Goal: Information Seeking & Learning: Check status

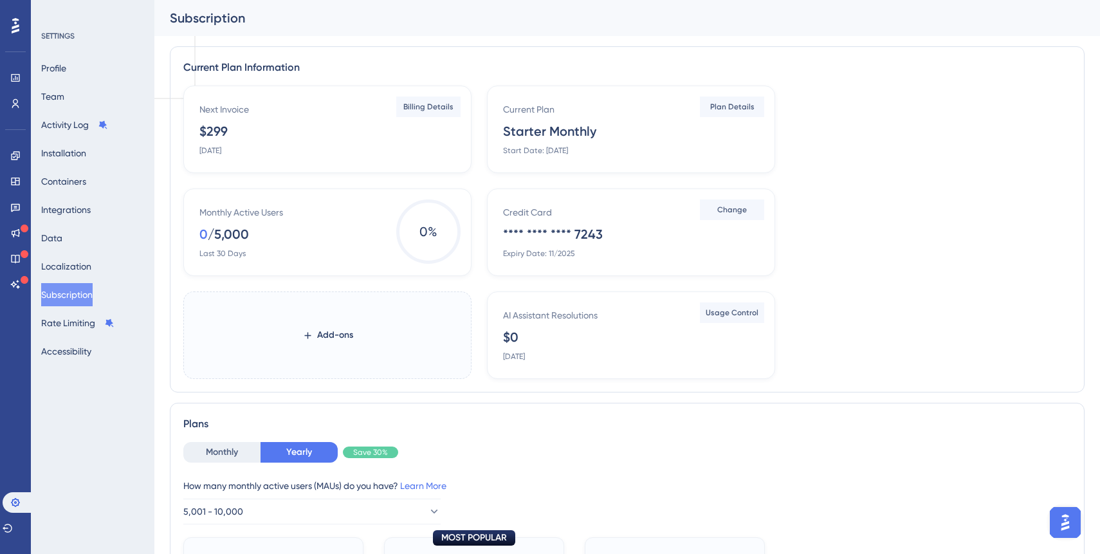
click at [89, 289] on button "Subscription" at bounding box center [66, 294] width 51 height 23
click at [15, 77] on icon at bounding box center [15, 78] width 10 height 10
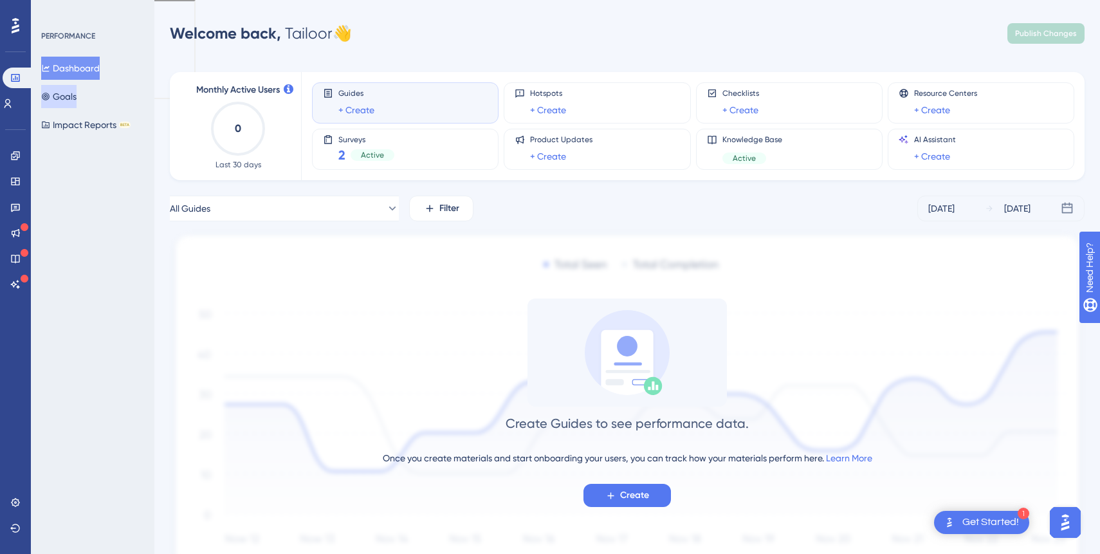
click at [77, 102] on button "Goals" at bounding box center [58, 96] width 35 height 23
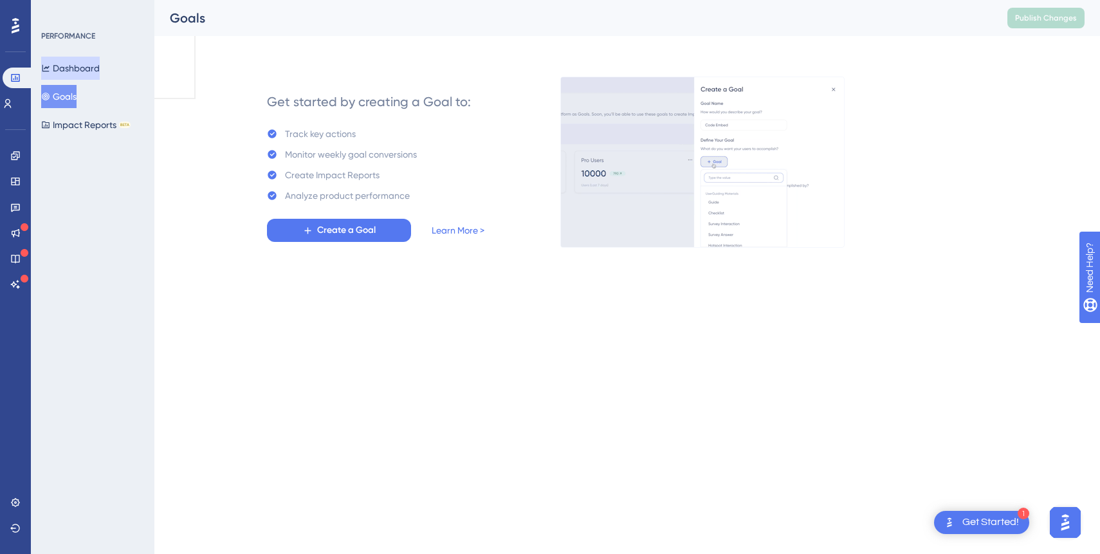
click at [71, 69] on button "Dashboard" at bounding box center [70, 68] width 59 height 23
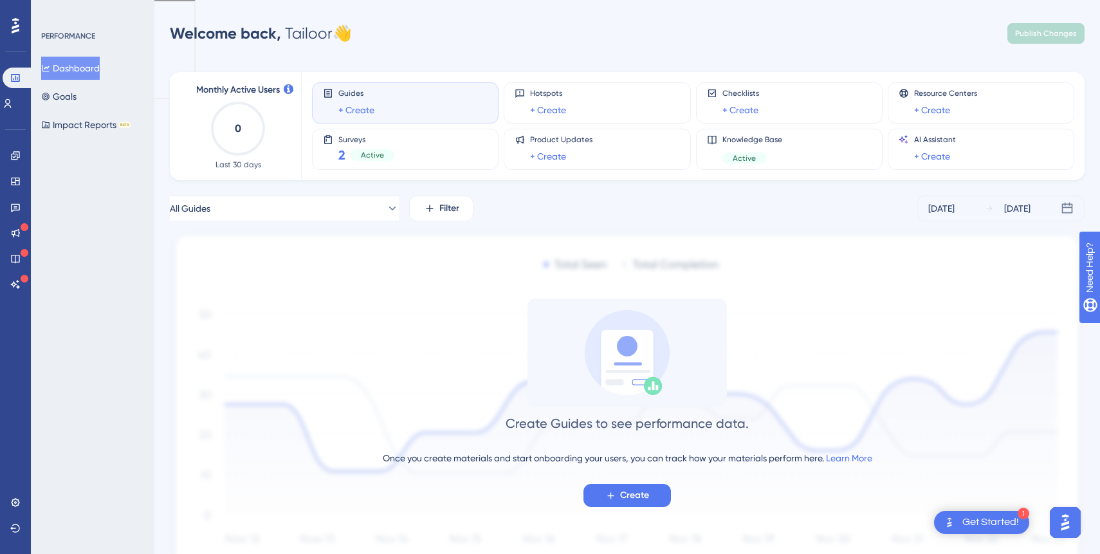
drag, startPoint x: 290, startPoint y: 88, endPoint x: 281, endPoint y: 134, distance: 46.5
click at [281, 102] on body "1 Get Started! Performance Users Engagement Widgets Feedback Product Updates Kn…" at bounding box center [550, 51] width 1100 height 102
click at [289, 146] on div "Monthly Active Users 0 Last 30 days" at bounding box center [238, 126] width 126 height 108
click at [1016, 208] on div "[DATE]" at bounding box center [1017, 208] width 26 height 15
click at [954, 209] on div "[DATE]" at bounding box center [941, 208] width 26 height 15
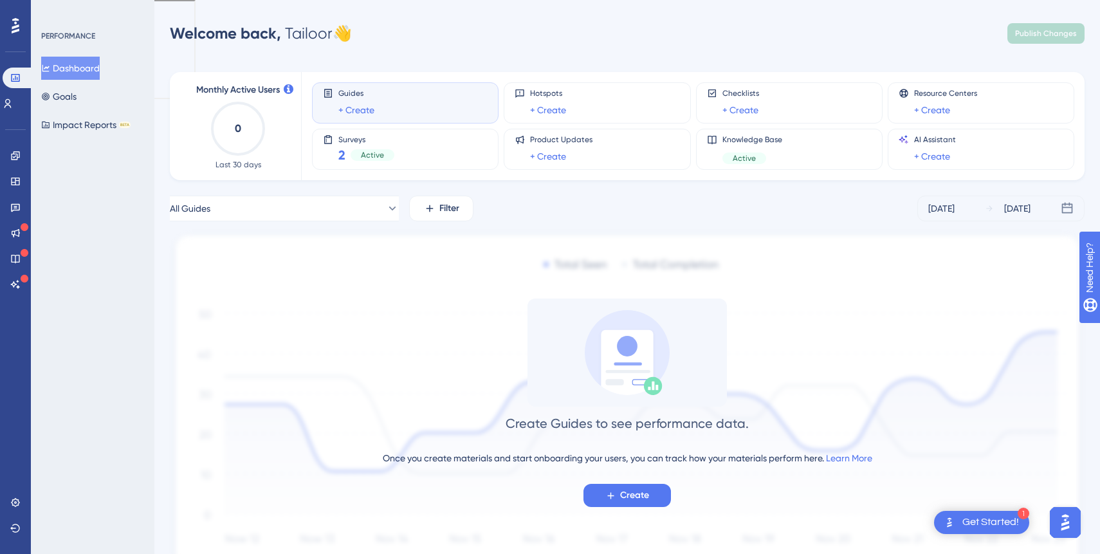
click at [1064, 208] on icon at bounding box center [1067, 208] width 13 height 13
click at [21, 204] on link at bounding box center [15, 207] width 10 height 21
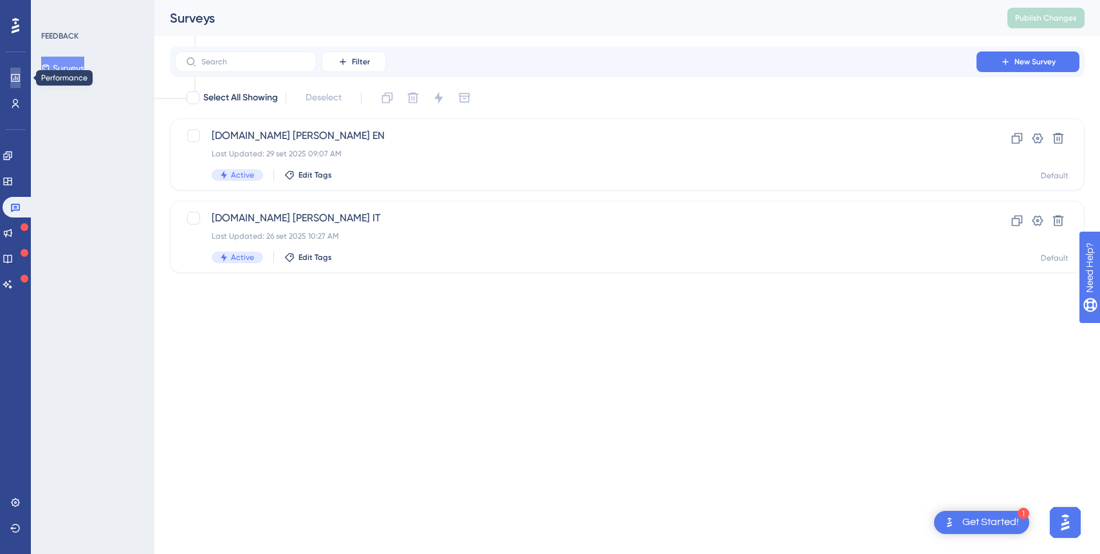
click at [10, 77] on icon at bounding box center [15, 78] width 10 height 10
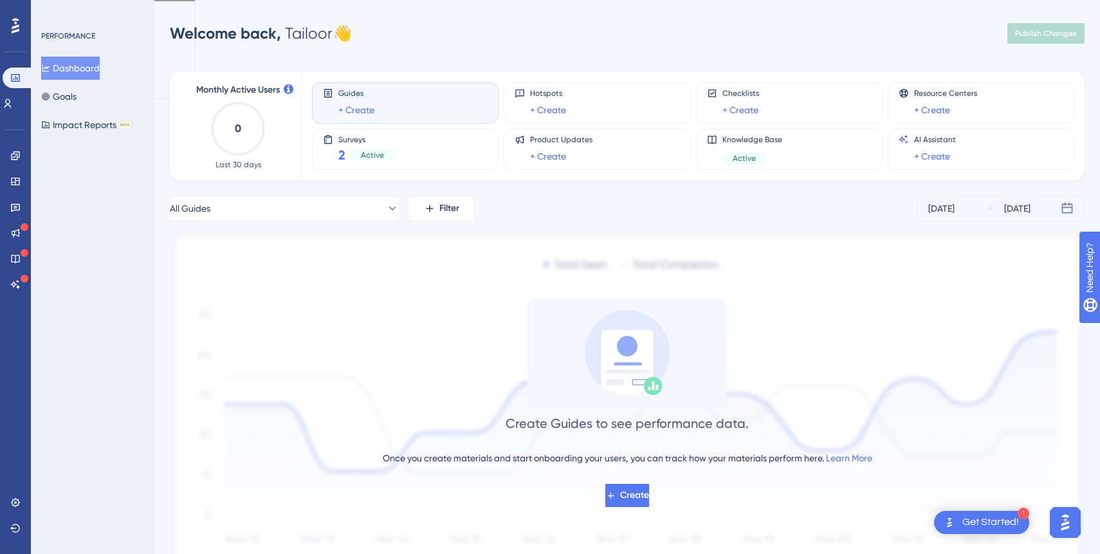
click at [245, 152] on circle at bounding box center [237, 128] width 51 height 51
drag, startPoint x: 266, startPoint y: 158, endPoint x: 210, endPoint y: 115, distance: 70.1
click at [210, 115] on div "Monthly Active Users 0 Last 30 days" at bounding box center [237, 125] width 95 height 87
click at [259, 146] on icon "0" at bounding box center [238, 128] width 57 height 57
drag, startPoint x: 269, startPoint y: 178, endPoint x: 204, endPoint y: 71, distance: 125.9
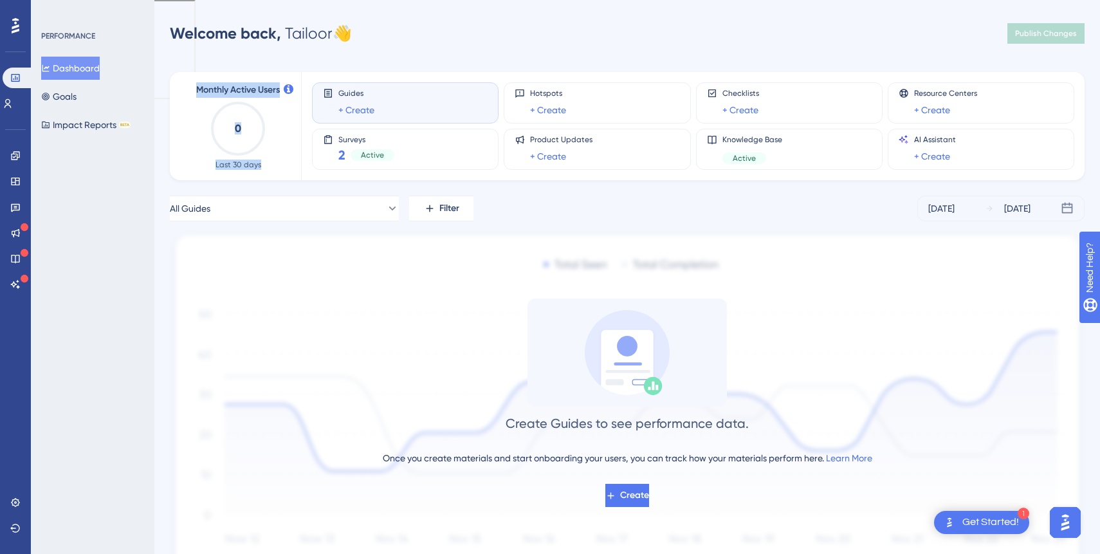
click at [204, 71] on div "Monthly Active Users 0 Last 30 days Guides + Create Hotspots + Create Checklist…" at bounding box center [627, 316] width 915 height 518
click at [196, 93] on span "Monthly Active Users" at bounding box center [238, 89] width 84 height 15
drag, startPoint x: 195, startPoint y: 93, endPoint x: 263, endPoint y: 169, distance: 101.5
click at [263, 169] on div "Monthly Active Users 0 Last 30 days" at bounding box center [237, 125] width 95 height 87
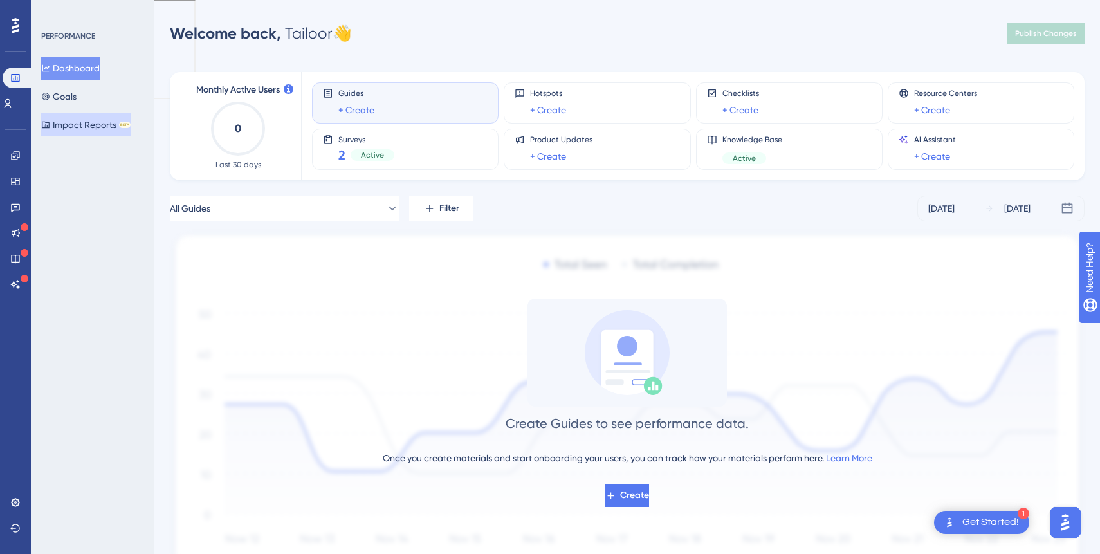
click at [100, 123] on button "Impact Reports BETA" at bounding box center [85, 124] width 89 height 23
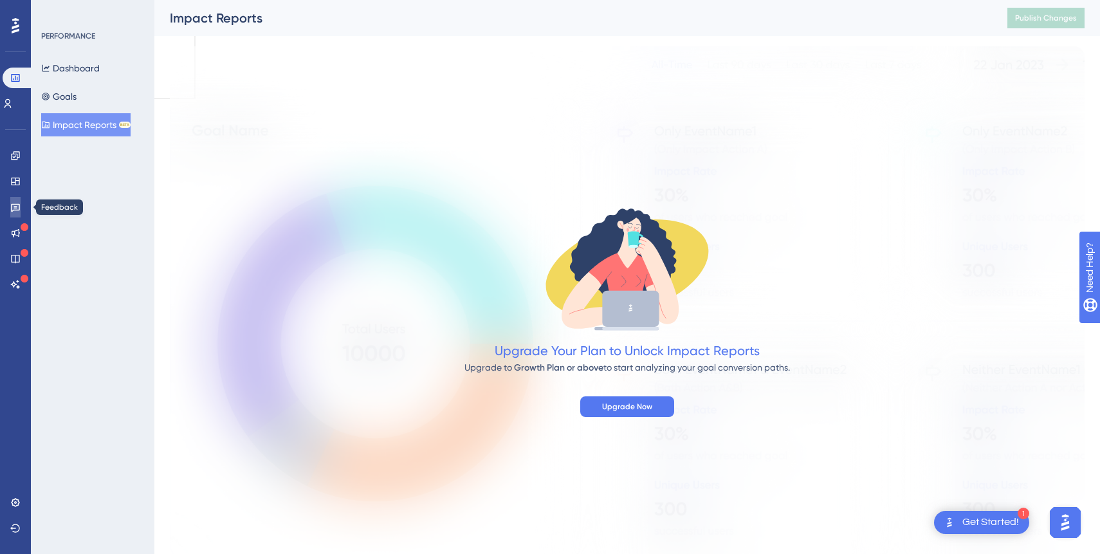
click at [21, 205] on link at bounding box center [15, 207] width 10 height 21
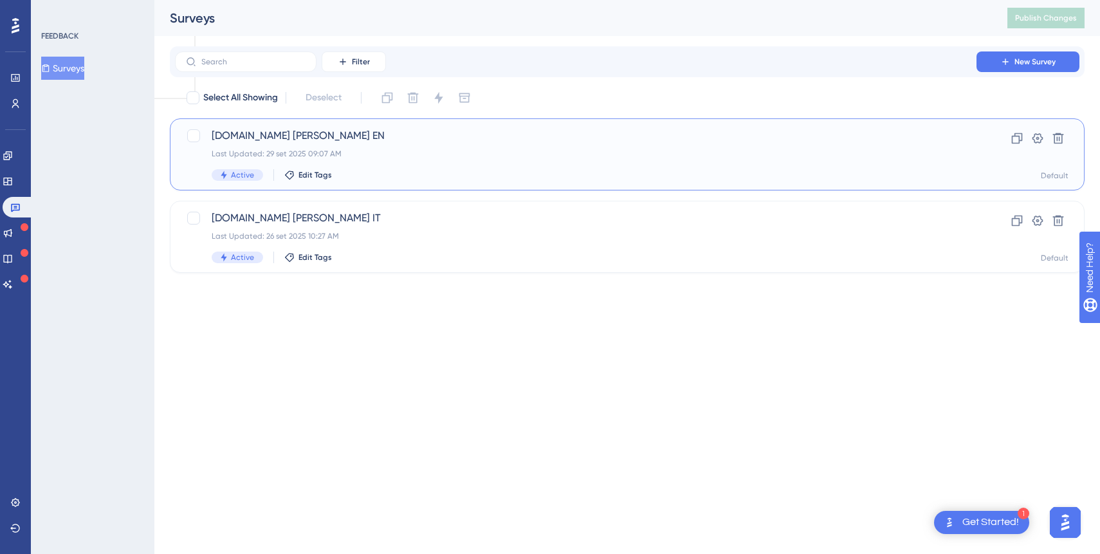
click at [328, 169] on div "Active Edit Tags" at bounding box center [576, 175] width 728 height 12
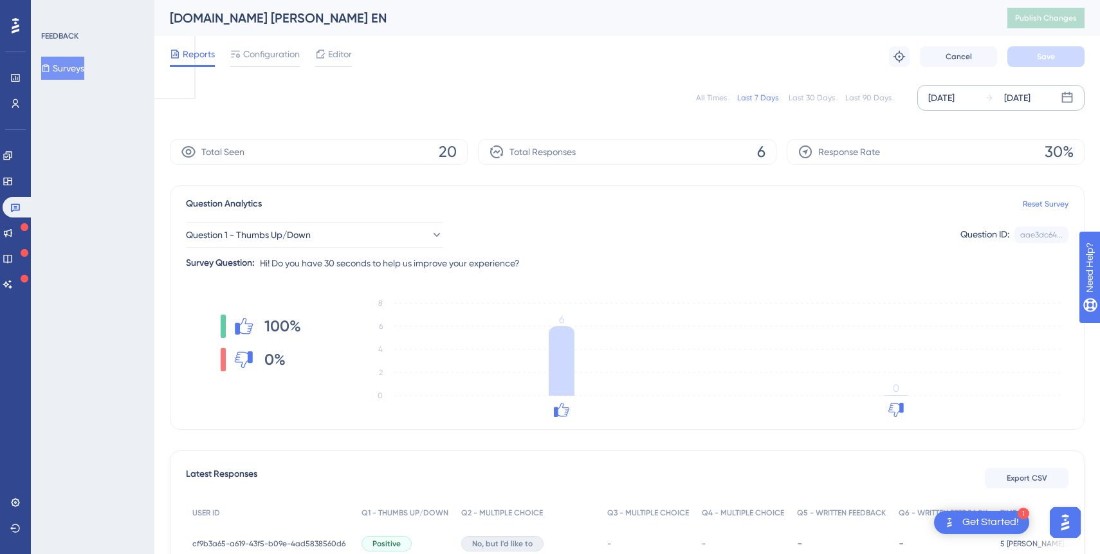
click at [1064, 100] on icon at bounding box center [1067, 97] width 13 height 13
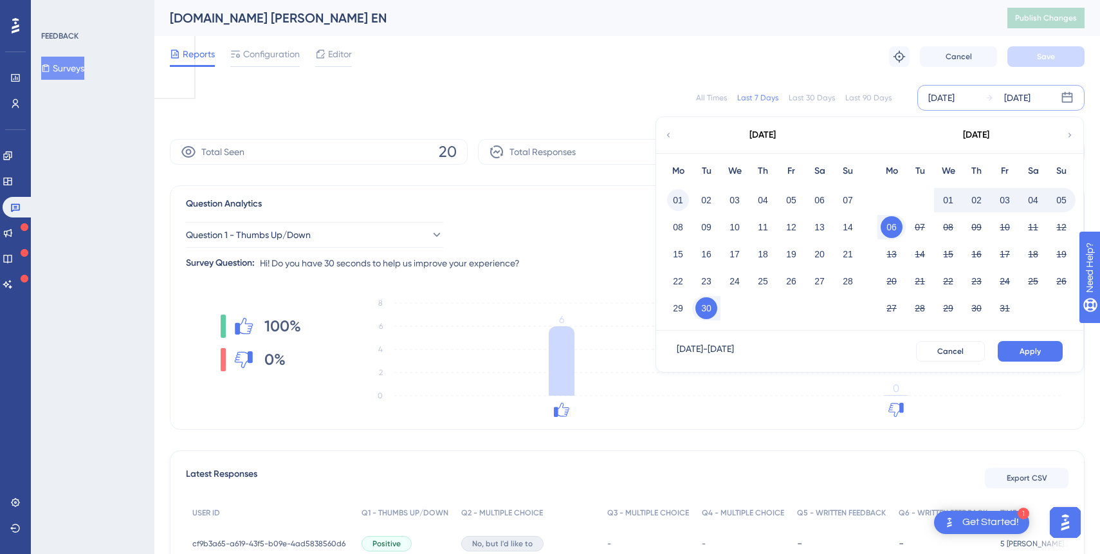
click at [670, 197] on button "01" at bounding box center [678, 200] width 22 height 22
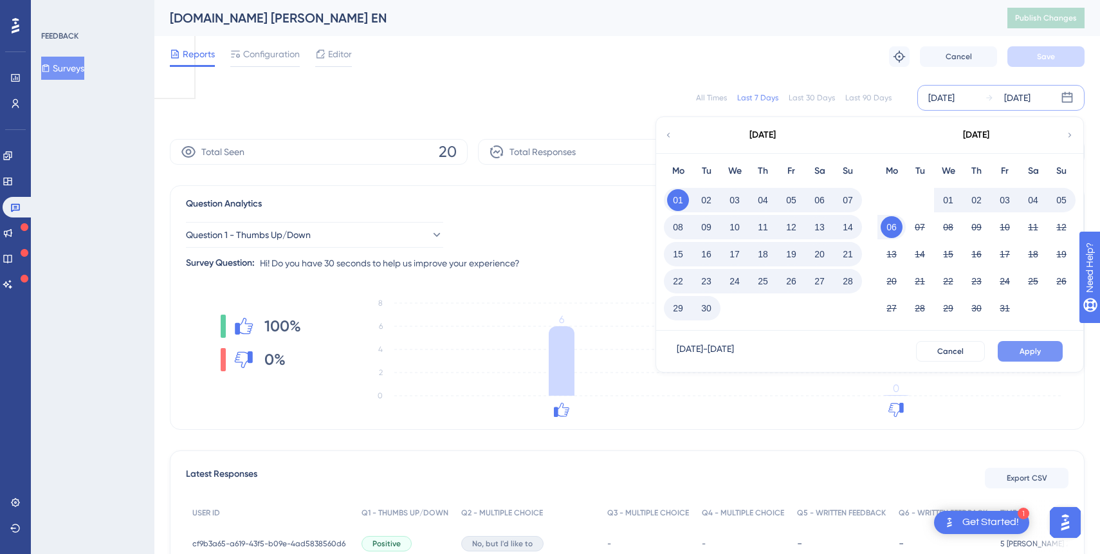
click at [1018, 349] on button "Apply" at bounding box center [1030, 351] width 65 height 21
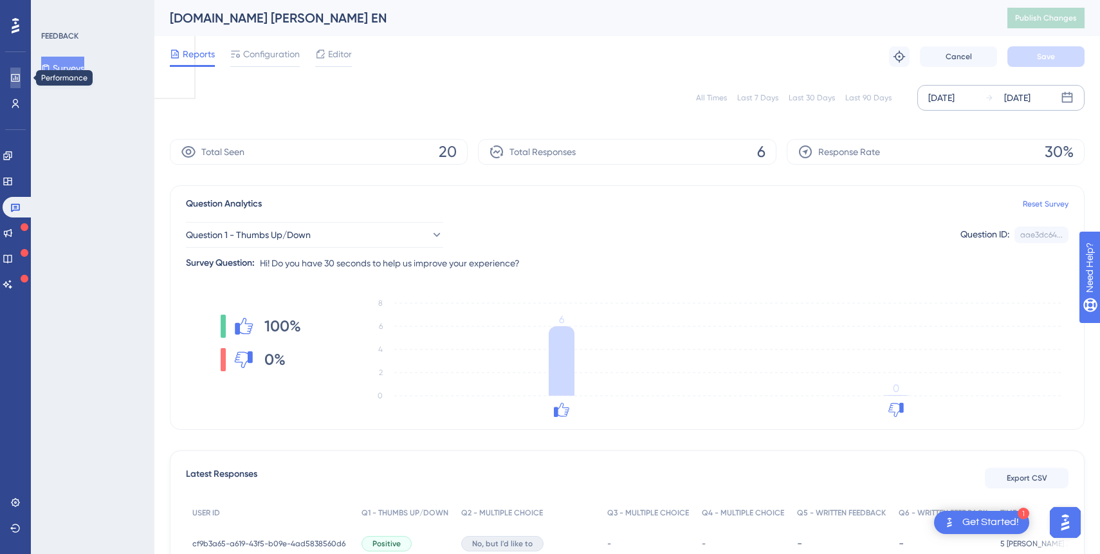
click at [17, 74] on icon at bounding box center [15, 78] width 8 height 8
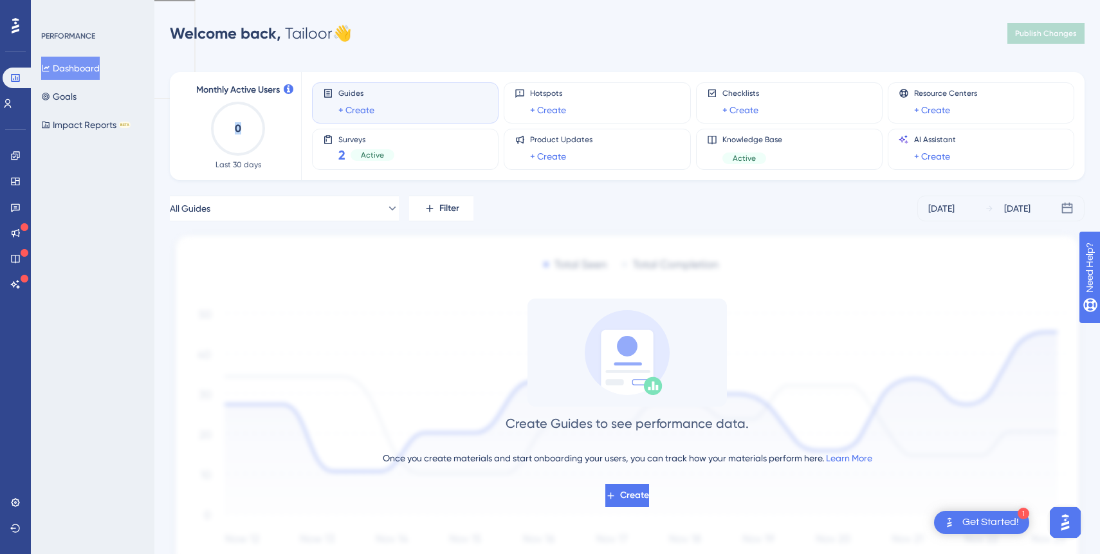
drag, startPoint x: 235, startPoint y: 131, endPoint x: 278, endPoint y: 129, distance: 42.5
click at [279, 129] on div "Monthly Active Users 0 Last 30 days" at bounding box center [237, 125] width 95 height 87
click at [1008, 215] on div "[DATE]" at bounding box center [1017, 208] width 26 height 15
click at [14, 208] on icon at bounding box center [15, 207] width 10 height 10
